Goal: Book appointment/travel/reservation

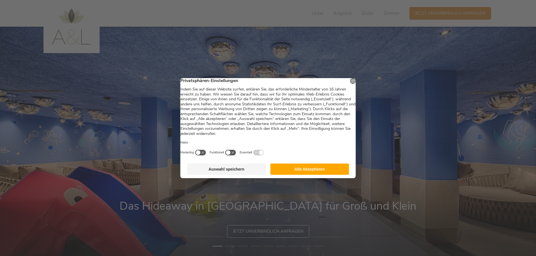
click at [323, 171] on button "Alle Akzeptieren" at bounding box center [309, 168] width 79 height 11
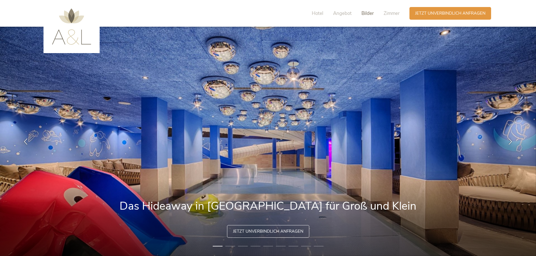
click at [372, 14] on span "Bilder" at bounding box center [368, 13] width 12 height 6
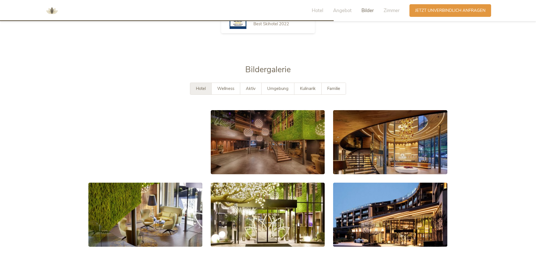
scroll to position [1018, 0]
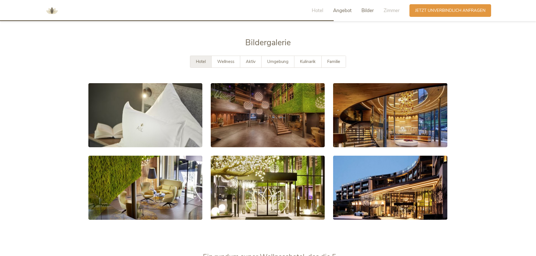
click at [343, 9] on span "Angebot" at bounding box center [342, 10] width 19 height 6
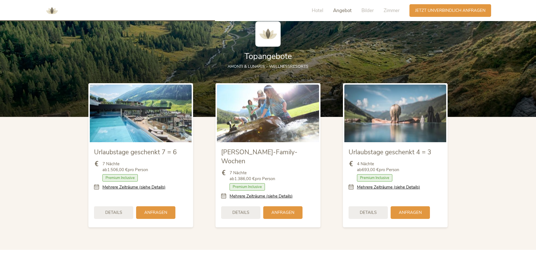
scroll to position [609, 0]
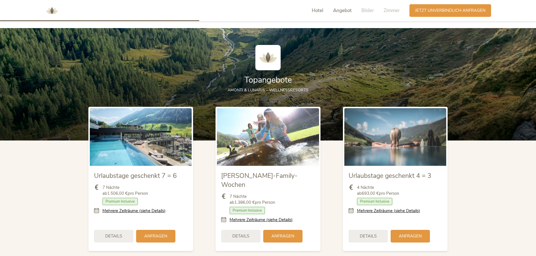
click at [319, 11] on span "Hotel" at bounding box center [318, 10] width 12 height 6
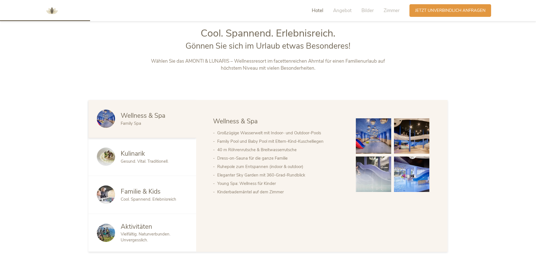
scroll to position [275, 0]
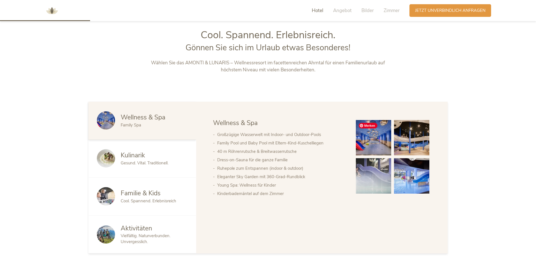
click at [368, 139] on img at bounding box center [373, 137] width 35 height 35
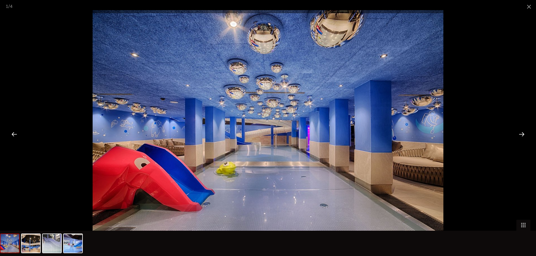
click at [523, 133] on div at bounding box center [521, 133] width 17 height 17
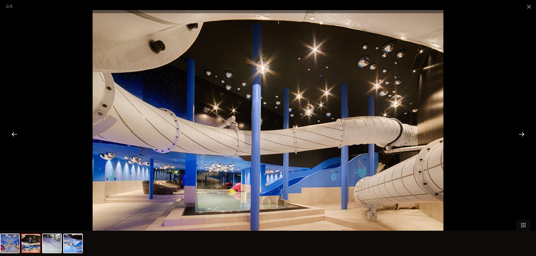
click at [523, 133] on div at bounding box center [521, 133] width 17 height 17
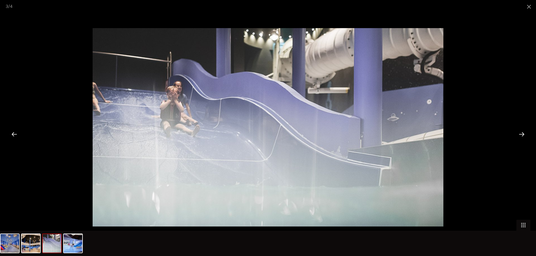
click at [523, 133] on div at bounding box center [521, 133] width 17 height 17
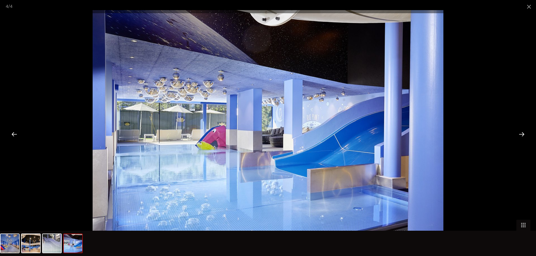
click at [523, 133] on div at bounding box center [521, 133] width 17 height 17
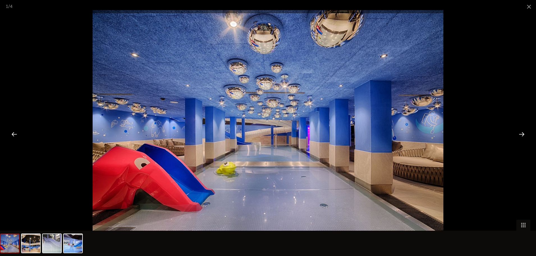
click at [523, 133] on div at bounding box center [521, 133] width 17 height 17
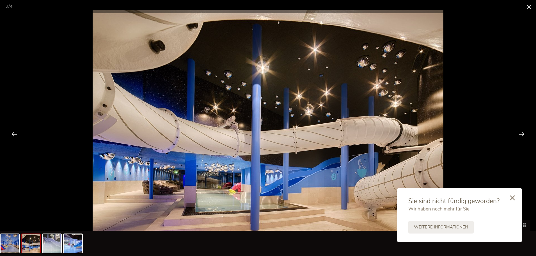
click at [529, 6] on span at bounding box center [529, 6] width 14 height 13
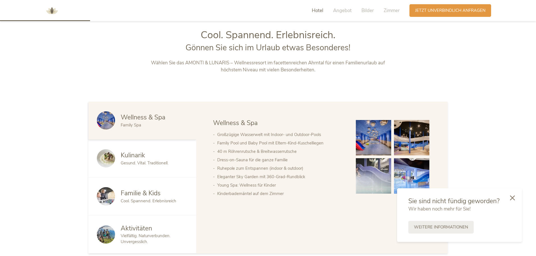
click at [146, 201] on span "Cool. Spannend. Erlebnisreich" at bounding box center [149, 201] width 56 height 6
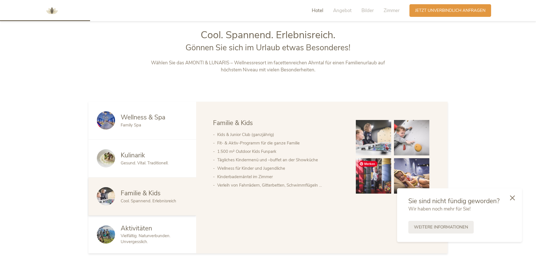
click at [372, 166] on img at bounding box center [373, 175] width 35 height 35
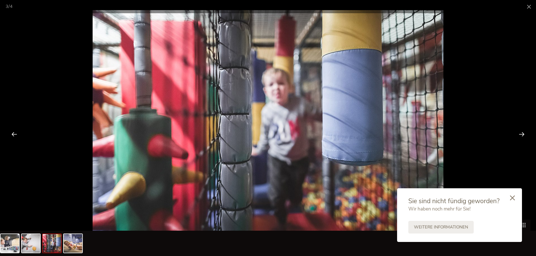
click at [524, 134] on div at bounding box center [521, 133] width 17 height 17
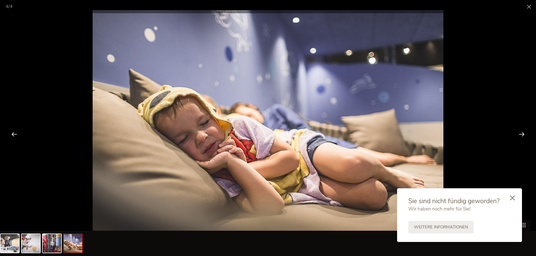
click at [524, 134] on div at bounding box center [521, 133] width 17 height 17
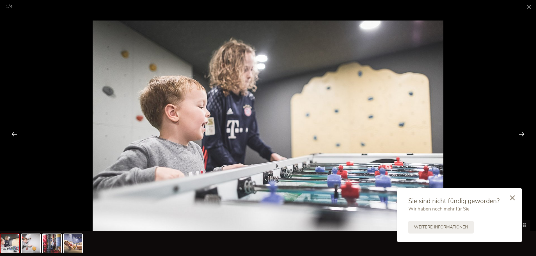
click at [524, 134] on div at bounding box center [521, 133] width 17 height 17
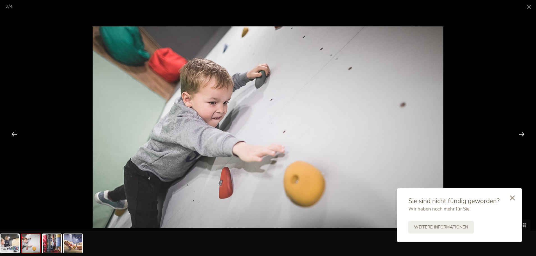
click at [524, 134] on div at bounding box center [521, 133] width 17 height 17
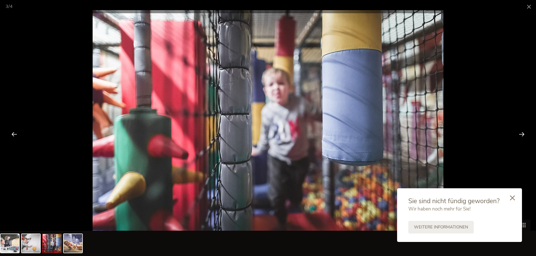
click at [524, 134] on div at bounding box center [521, 133] width 17 height 17
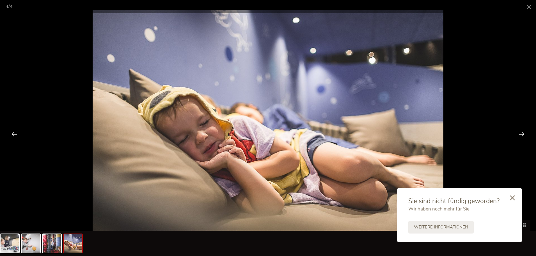
click at [524, 134] on div at bounding box center [521, 133] width 17 height 17
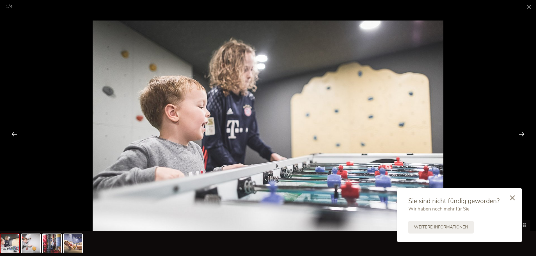
click at [524, 134] on div at bounding box center [521, 133] width 17 height 17
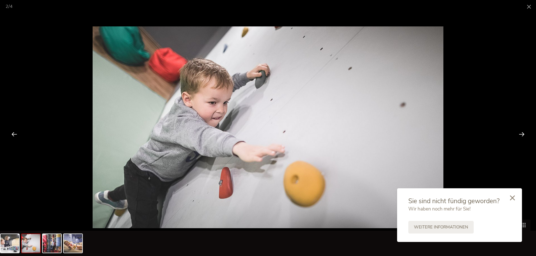
click at [524, 134] on div at bounding box center [521, 133] width 17 height 17
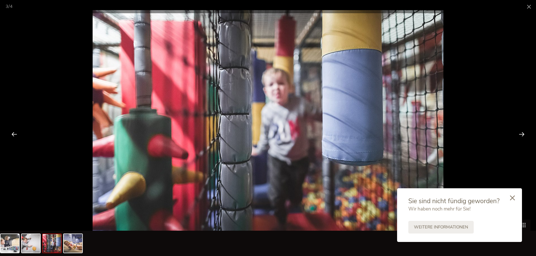
click at [524, 134] on div at bounding box center [521, 133] width 17 height 17
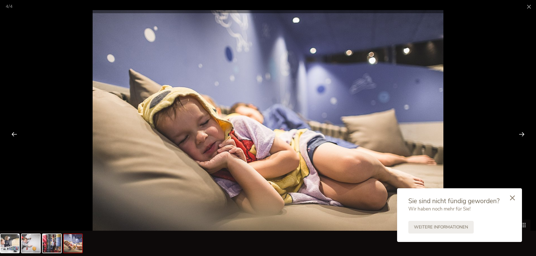
click at [524, 134] on div at bounding box center [521, 133] width 17 height 17
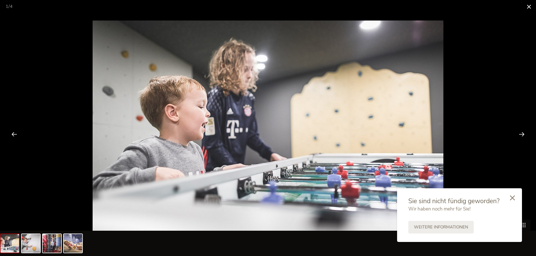
click at [530, 4] on span at bounding box center [529, 6] width 14 height 13
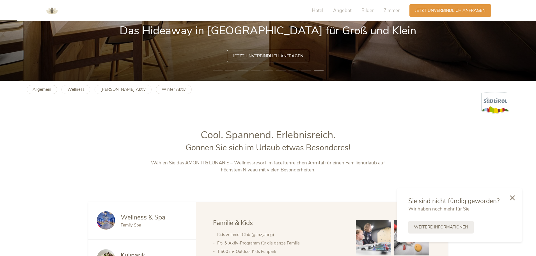
scroll to position [51, 0]
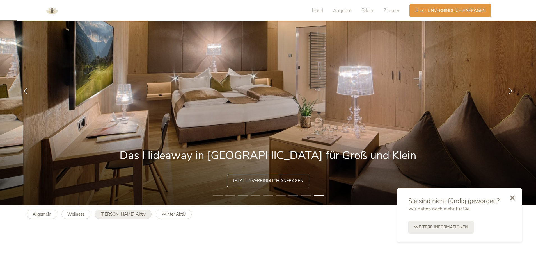
click at [113, 216] on b "[PERSON_NAME] Aktiv" at bounding box center [122, 214] width 45 height 6
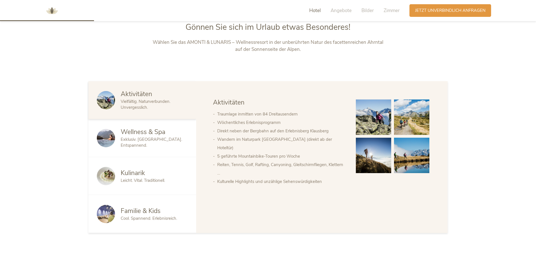
scroll to position [309, 0]
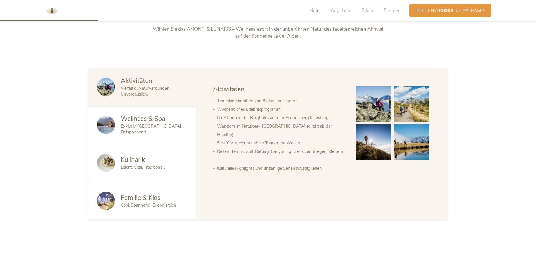
click at [154, 136] on div "Wellness & Spa Exklusiv. [GEOGRAPHIC_DATA]. Entspannend." at bounding box center [142, 125] width 108 height 38
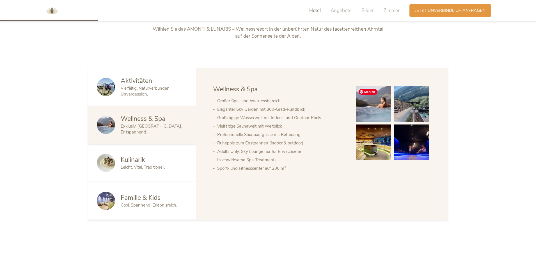
click at [369, 103] on img at bounding box center [373, 103] width 35 height 35
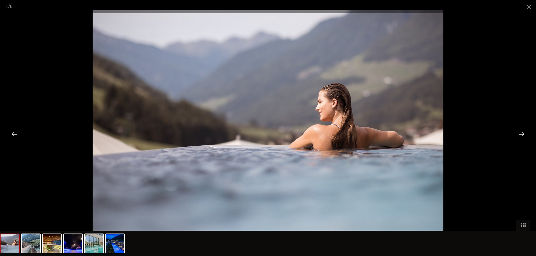
click at [524, 134] on div at bounding box center [521, 133] width 17 height 17
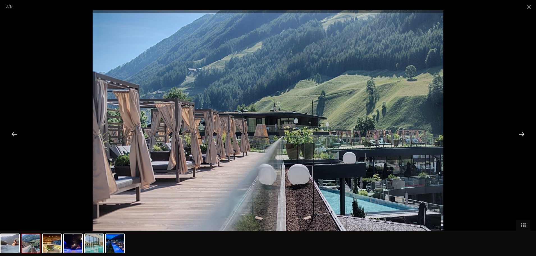
click at [523, 133] on div at bounding box center [521, 133] width 17 height 17
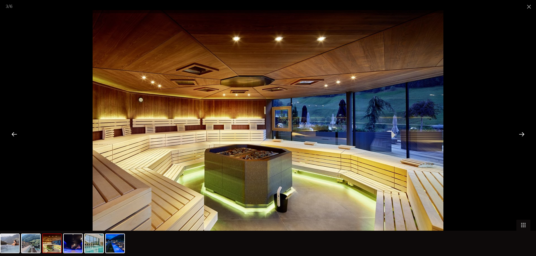
click at [523, 132] on div at bounding box center [521, 133] width 17 height 17
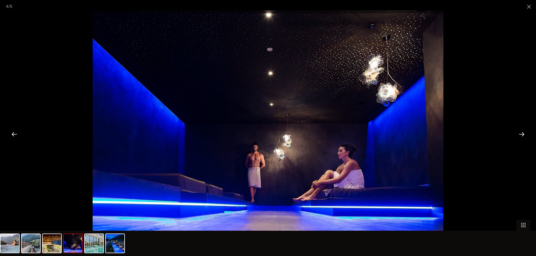
click at [523, 132] on div at bounding box center [521, 133] width 17 height 17
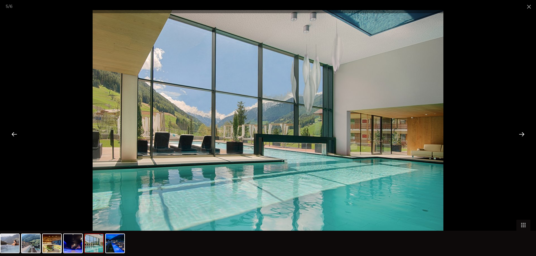
click at [523, 132] on div at bounding box center [521, 133] width 17 height 17
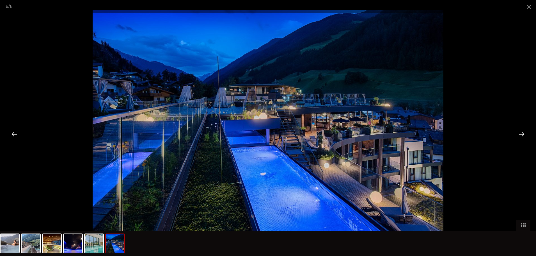
click at [523, 132] on div at bounding box center [521, 133] width 17 height 17
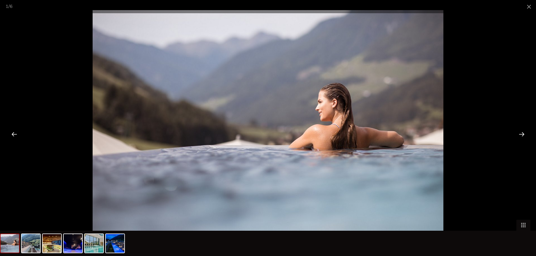
click at [523, 132] on div at bounding box center [521, 133] width 17 height 17
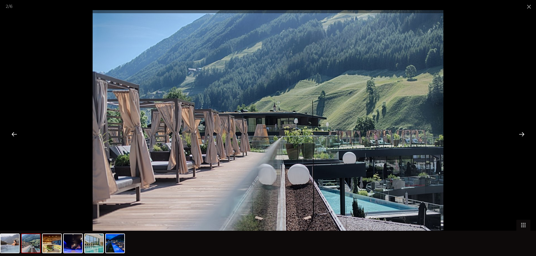
click at [523, 132] on div at bounding box center [521, 133] width 17 height 17
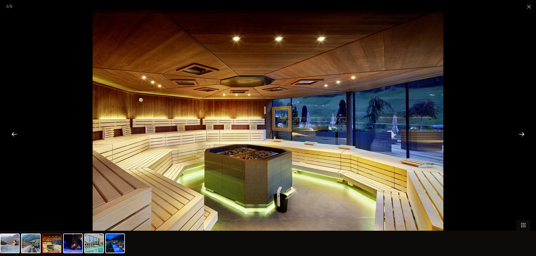
click at [523, 132] on div at bounding box center [521, 133] width 17 height 17
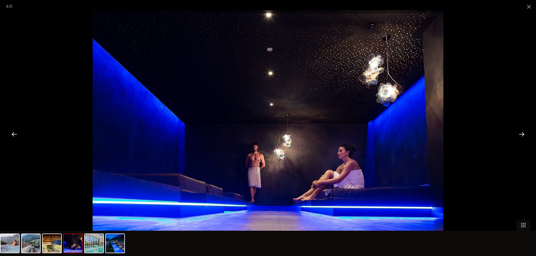
click at [523, 132] on div at bounding box center [521, 133] width 17 height 17
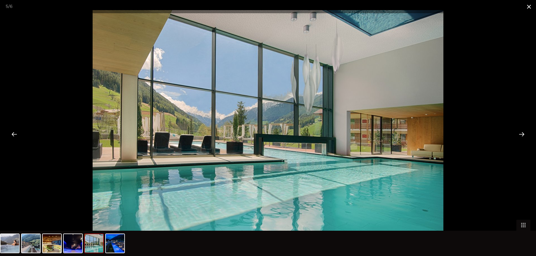
click at [527, 4] on span at bounding box center [529, 6] width 14 height 13
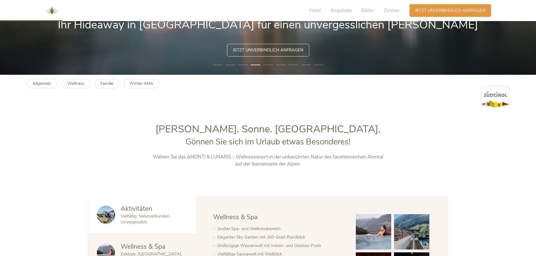
scroll to position [168, 0]
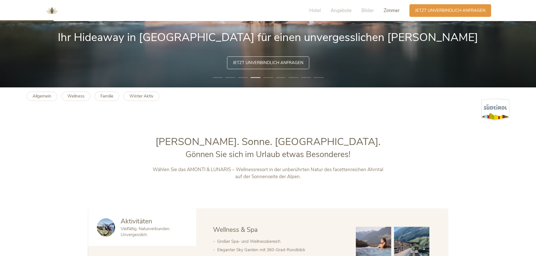
click at [396, 9] on span "Zimmer" at bounding box center [392, 10] width 16 height 6
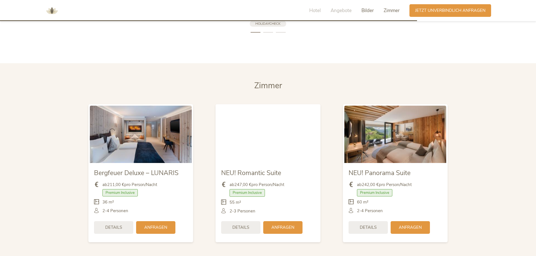
scroll to position [1323, 0]
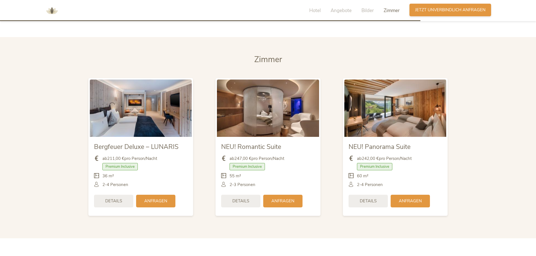
click at [458, 9] on span "Jetzt unverbindlich anfragen" at bounding box center [450, 10] width 70 height 6
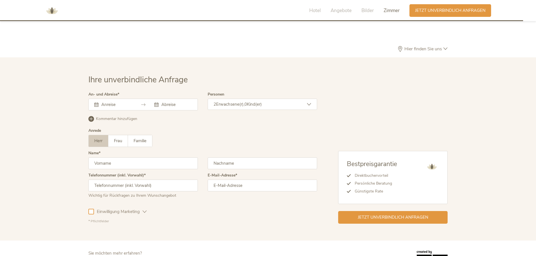
scroll to position [1686, 0]
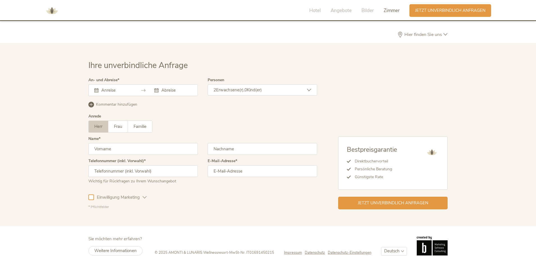
click at [113, 87] on input "text" at bounding box center [116, 90] width 32 height 6
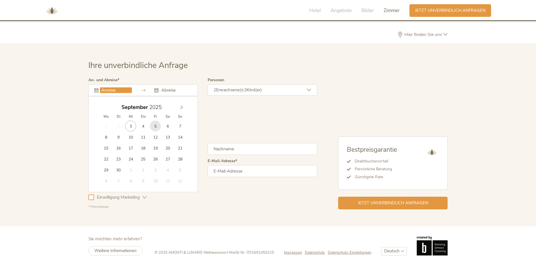
type input "[DATE]"
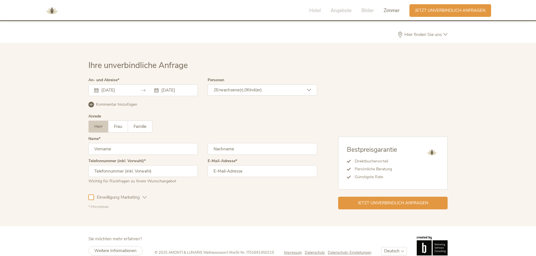
click at [243, 87] on span "Erwachsene(r)," at bounding box center [230, 90] width 28 height 6
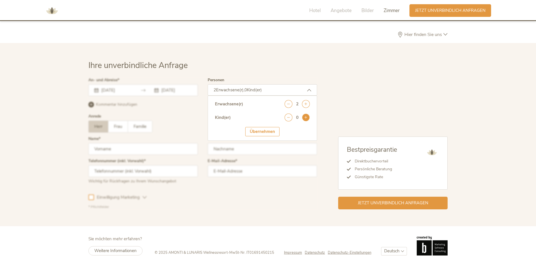
click at [306, 113] on icon at bounding box center [306, 117] width 8 height 8
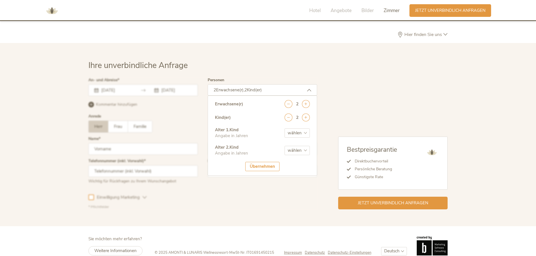
drag, startPoint x: 303, startPoint y: 125, endPoint x: 297, endPoint y: 142, distance: 18.6
click at [303, 128] on select "wählen 0 1 2 3 4 5 6 7 8 9 10 11 12 13 14 15 16 17" at bounding box center [297, 132] width 25 height 9
select select "6"
click at [285, 128] on select "wählen 0 1 2 3 4 5 6 7 8 9 10 11 12 13 14 15 16 17" at bounding box center [297, 132] width 25 height 9
click at [304, 146] on select "wählen 0 1 2 3 4 5 6 7 8 9 10 11 12 13 14 15 16 17" at bounding box center [297, 150] width 25 height 9
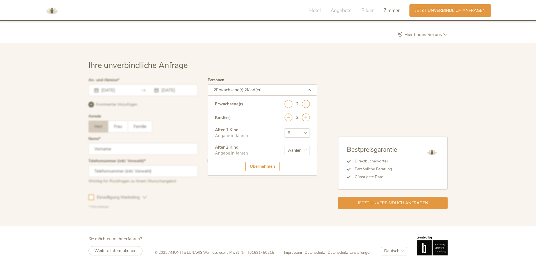
select select "4"
click at [285, 146] on select "wählen 0 1 2 3 4 5 6 7 8 9 10 11 12 13 14 15 16 17" at bounding box center [297, 150] width 25 height 9
click at [258, 162] on div "Übernehmen" at bounding box center [262, 166] width 34 height 9
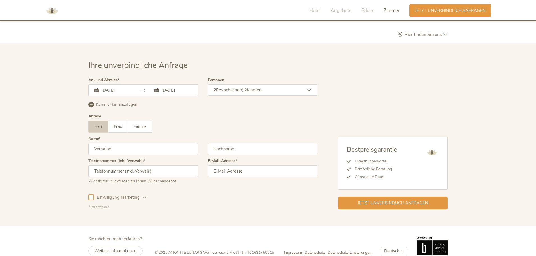
click at [149, 143] on input "text" at bounding box center [142, 149] width 109 height 12
type input "[PERSON_NAME]"
type input "0817797556"
type input "[PERSON_NAME][EMAIL_ADDRESS][PERSON_NAME][DOMAIN_NAME]"
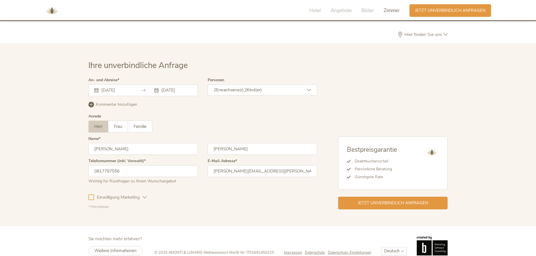
click at [95, 194] on span "Einwilligung Marketing" at bounding box center [118, 197] width 49 height 6
click at [113, 121] on label "Frau" at bounding box center [118, 127] width 20 height 12
click at [93, 102] on icon at bounding box center [91, 105] width 6 height 6
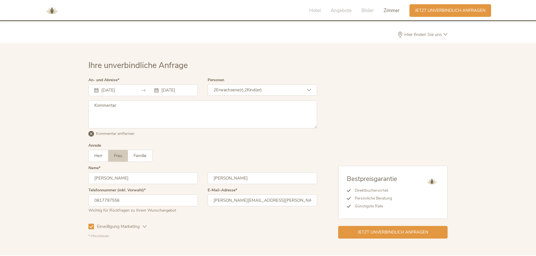
click at [115, 106] on textarea at bounding box center [202, 114] width 229 height 28
click at [216, 105] on textarea "Liebes Team! im o. g. Zeitraum möchten wir einen Aufenthalt von mindestens 5 Nä…" at bounding box center [202, 114] width 229 height 28
click at [243, 104] on textarea "Liebes Team! im o. g. Zeitraum möchten wir einen Aufenthalt von mindestens 6 Nä…" at bounding box center [202, 114] width 229 height 28
click at [138, 111] on textarea "Liebes Team! im o. g. Zeitraum möchten wir einen Aufenthalt von mindestens 6 Nä…" at bounding box center [202, 114] width 229 height 28
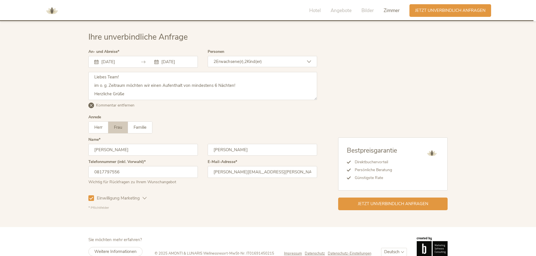
scroll to position [1716, 0]
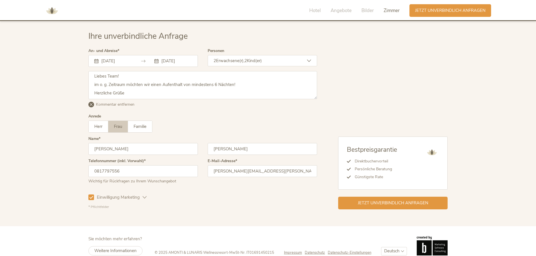
click at [166, 82] on textarea "Liebes Team! im o. g. Zeitraum möchten wir einen Aufenthalt von mindestens 6 Nä…" at bounding box center [202, 85] width 229 height 28
type textarea "Liebes Team! im o. g. Zeitraum möchten wir einen Aufenthalt von mindestens 6 Nä…"
click at [387, 199] on span "Jetzt unverbindlich anfragen" at bounding box center [393, 202] width 70 height 6
